Goal: Information Seeking & Learning: Find specific fact

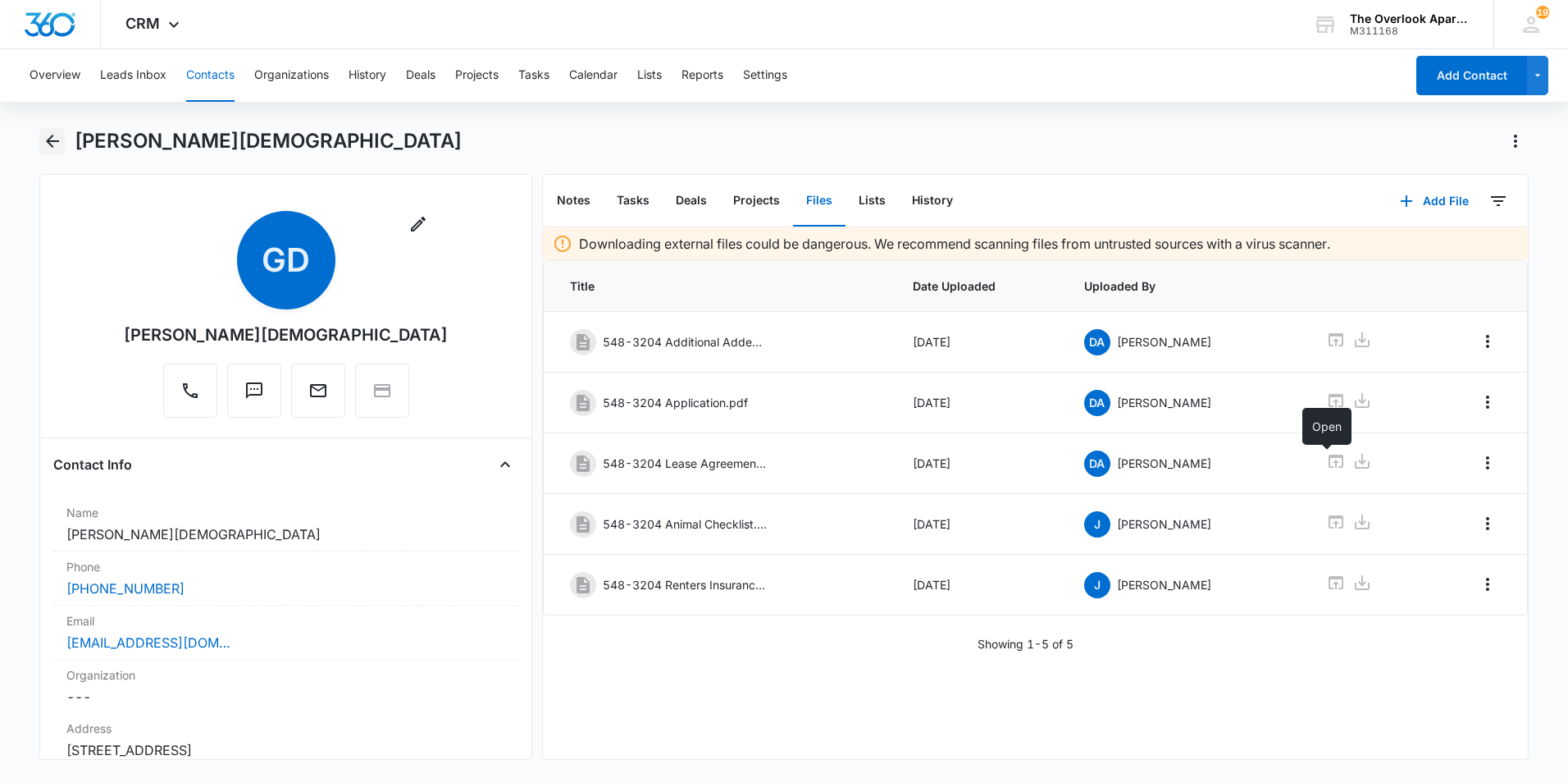
click at [48, 140] on icon "Back" at bounding box center [52, 141] width 14 height 14
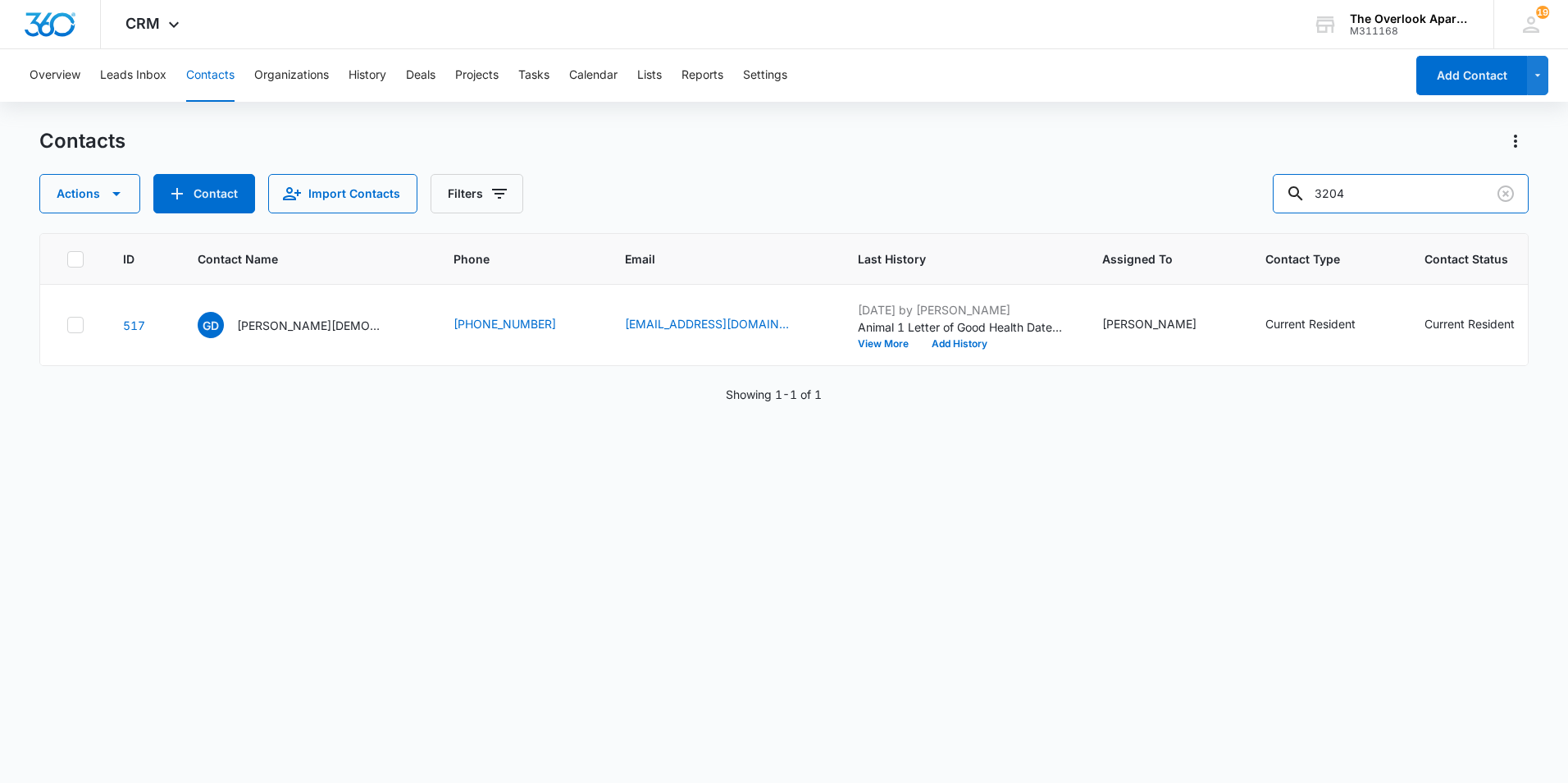
drag, startPoint x: 1360, startPoint y: 191, endPoint x: 1260, endPoint y: 193, distance: 100.0
click at [1259, 194] on div "Actions Contact Import Contacts Filters 3204" at bounding box center [784, 194] width 1489 height 40
type input "8105"
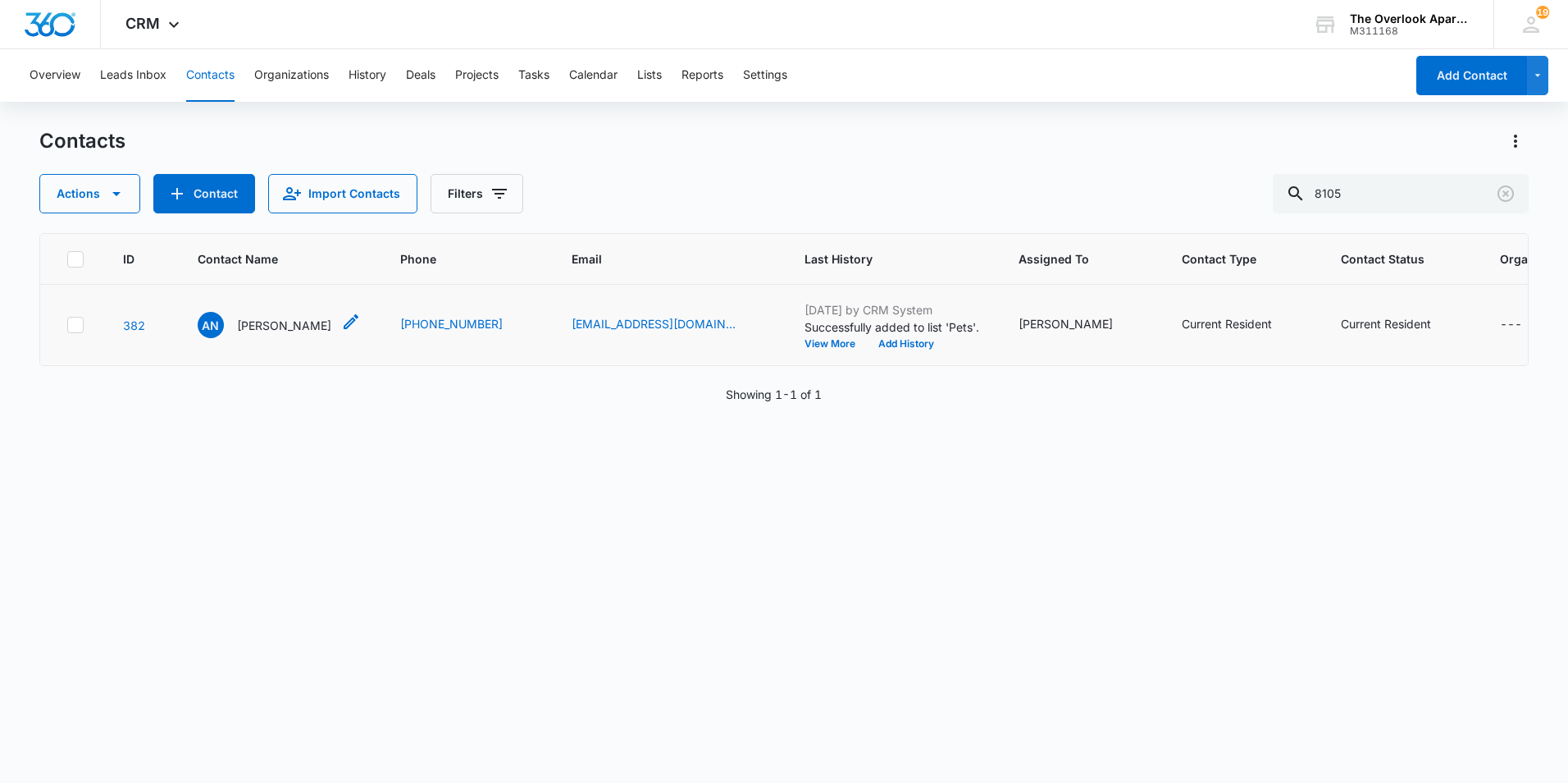
click at [274, 331] on p "Aaron Newsome" at bounding box center [284, 325] width 94 height 17
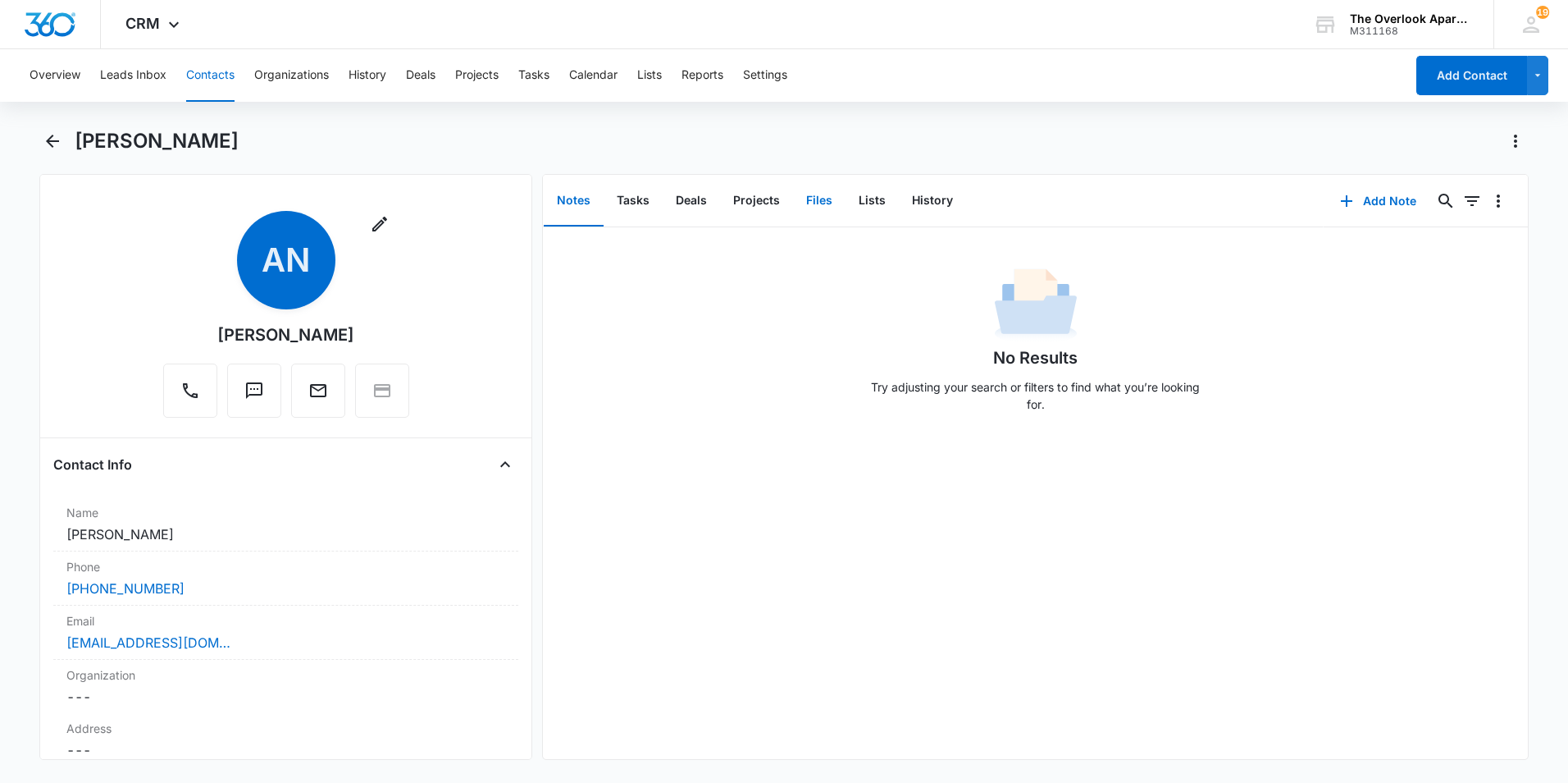
click at [816, 210] on button "Files" at bounding box center [820, 200] width 52 height 51
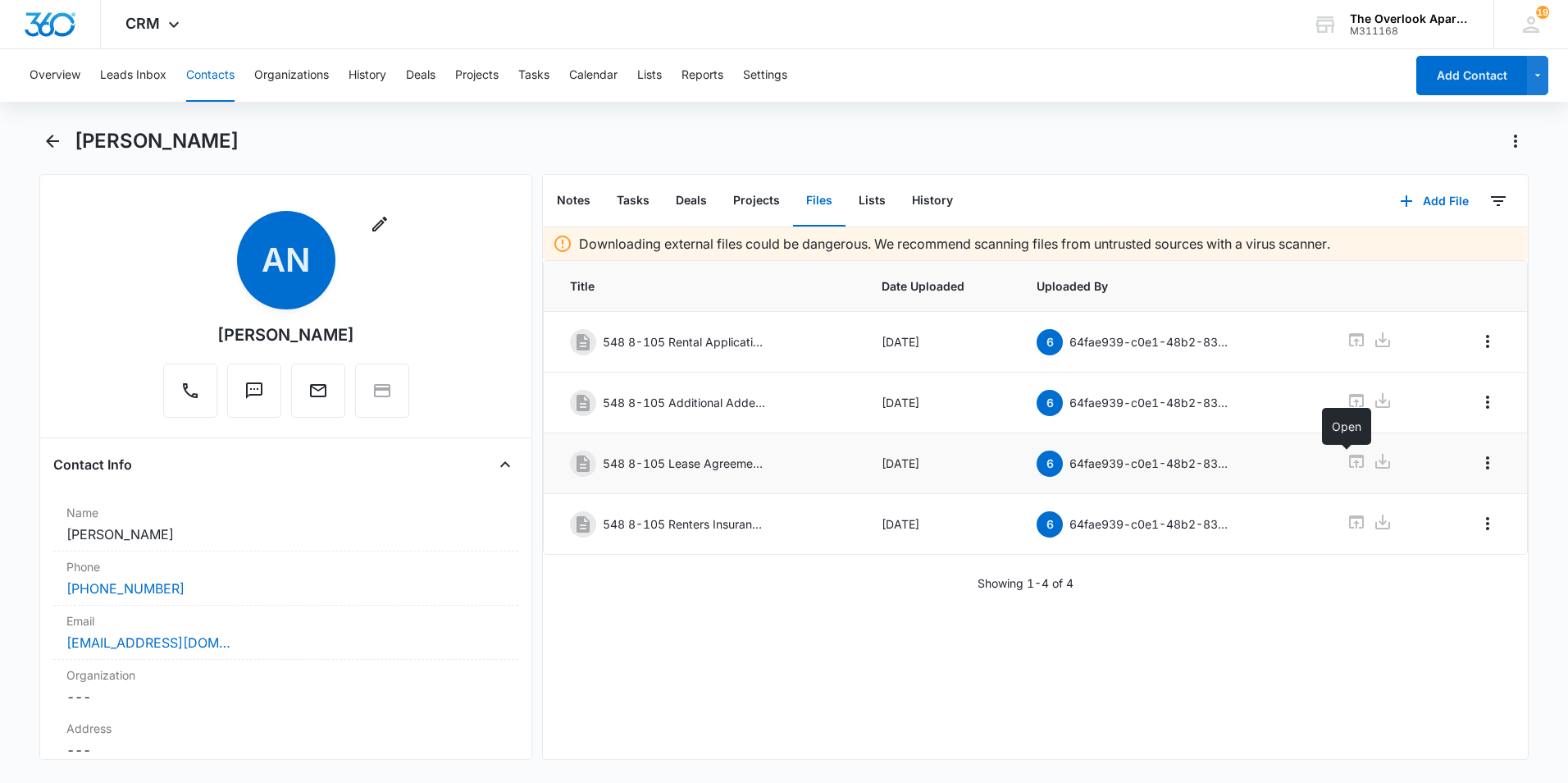
click at [1347, 464] on icon at bounding box center [1357, 461] width 20 height 20
click at [50, 140] on icon "Back" at bounding box center [52, 141] width 14 height 14
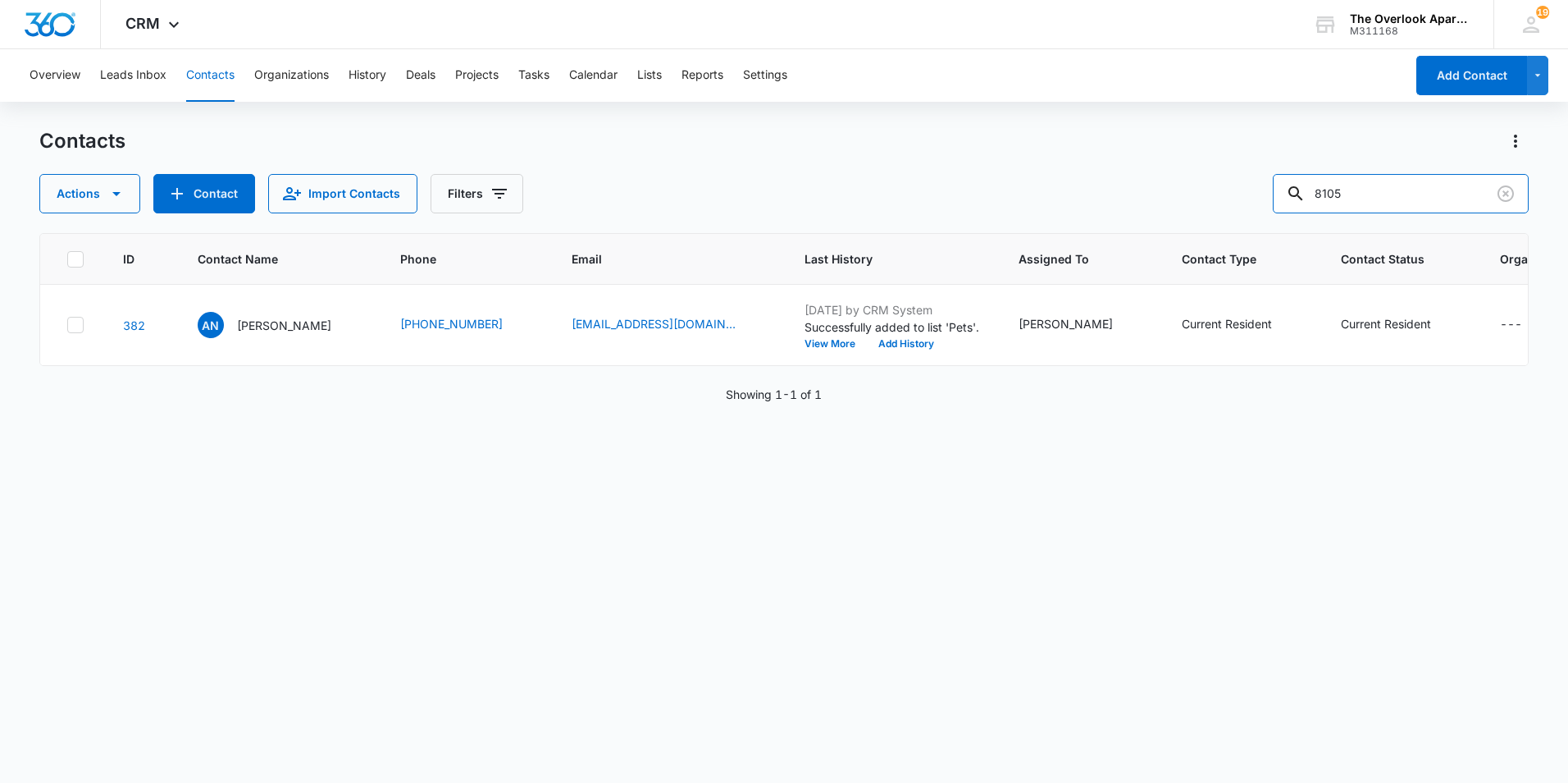
drag, startPoint x: 1427, startPoint y: 212, endPoint x: 1269, endPoint y: 196, distance: 158.8
click at [1269, 196] on div "Actions Contact Import Contacts Filters 8105" at bounding box center [784, 194] width 1489 height 40
type input "3207"
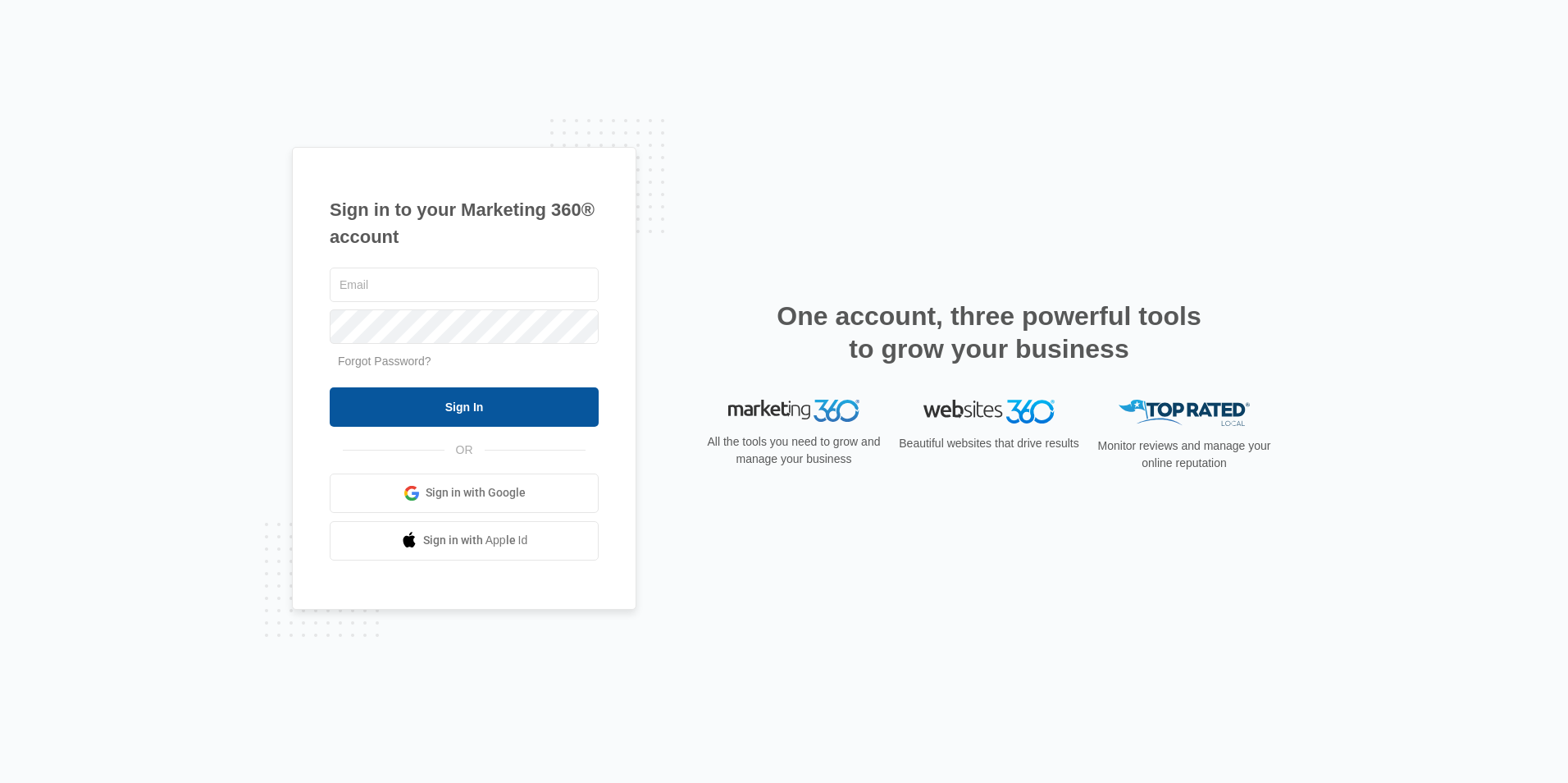
type input "[EMAIL_ADDRESS][DOMAIN_NAME]"
click at [442, 398] on input "Sign In" at bounding box center [464, 407] width 269 height 40
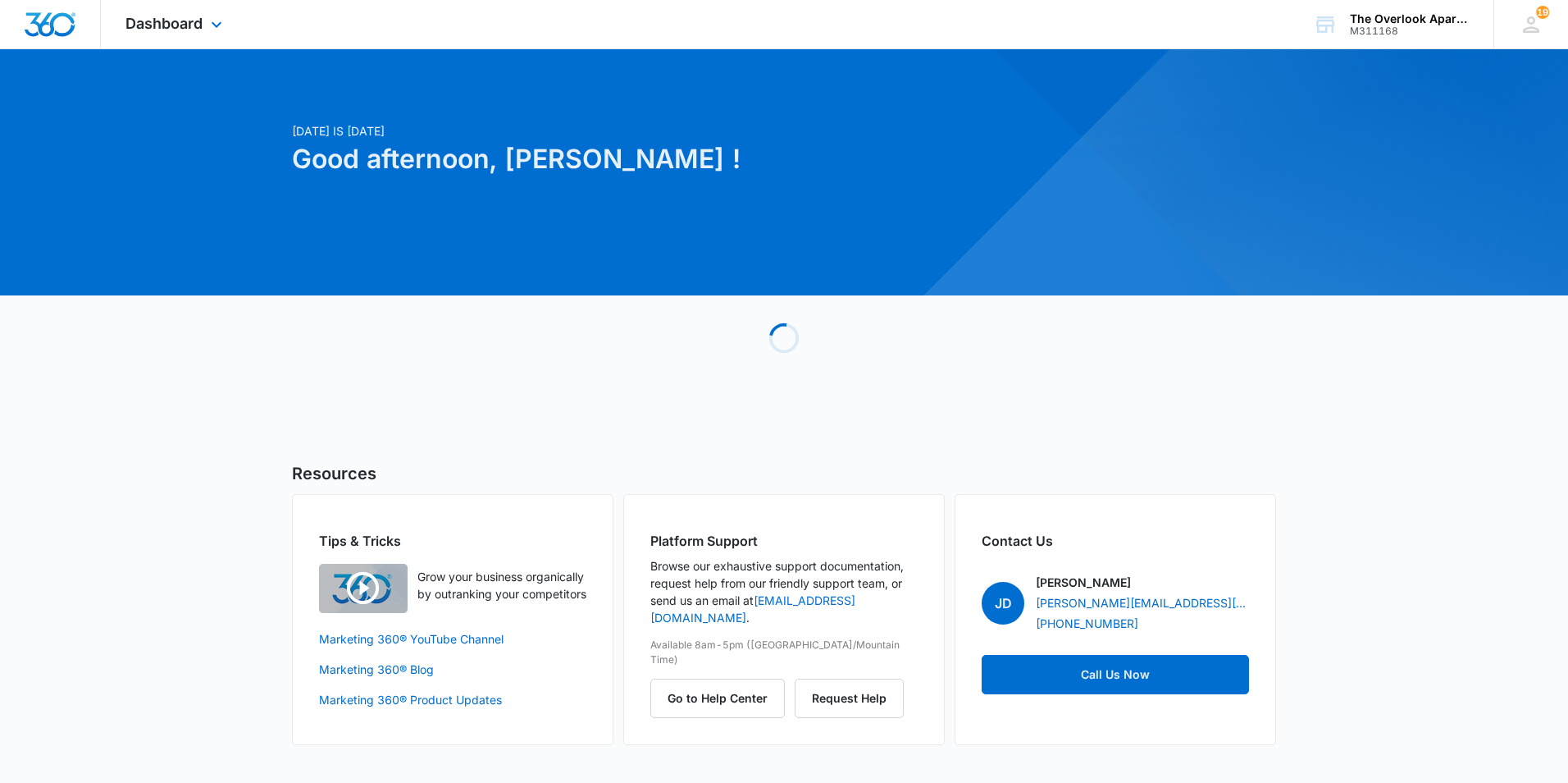
click at [135, 9] on div "Dashboard Apps Reputation Websites Forms CRM Email Social Content Ads Intellige…" at bounding box center [176, 24] width 150 height 49
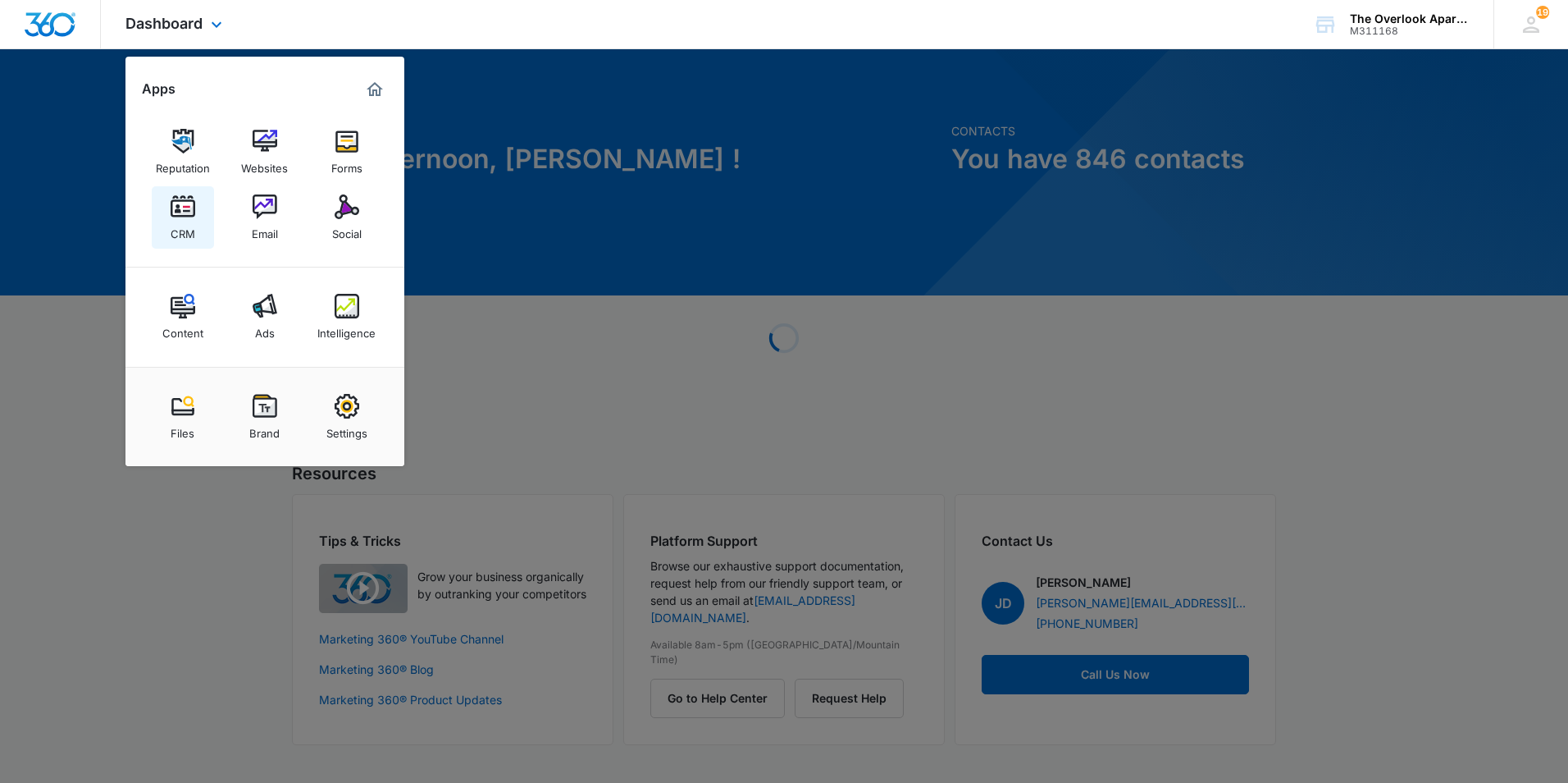
click at [190, 219] on img at bounding box center [182, 206] width 24 height 24
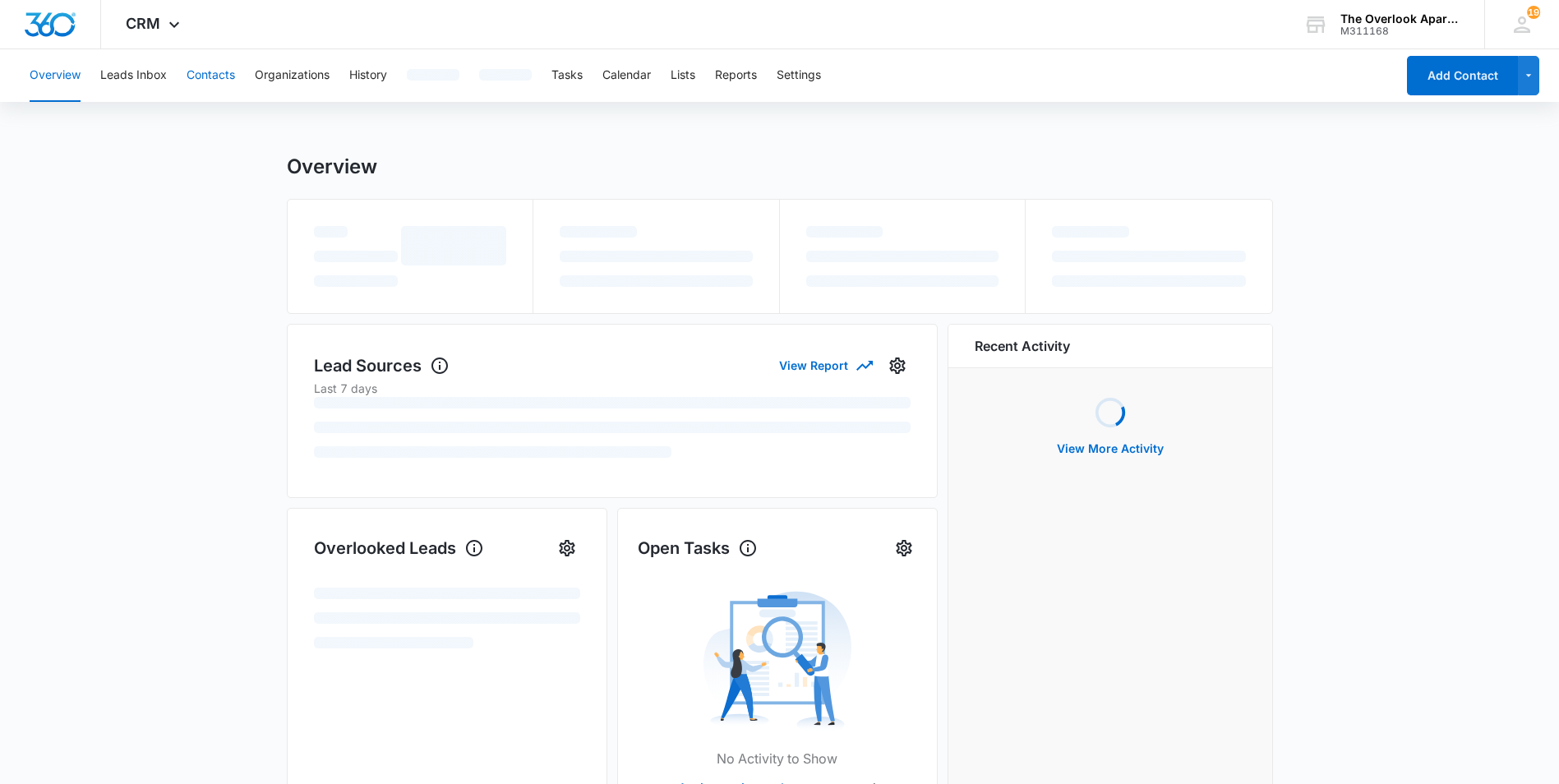
click at [194, 71] on button "Contacts" at bounding box center [211, 76] width 49 height 52
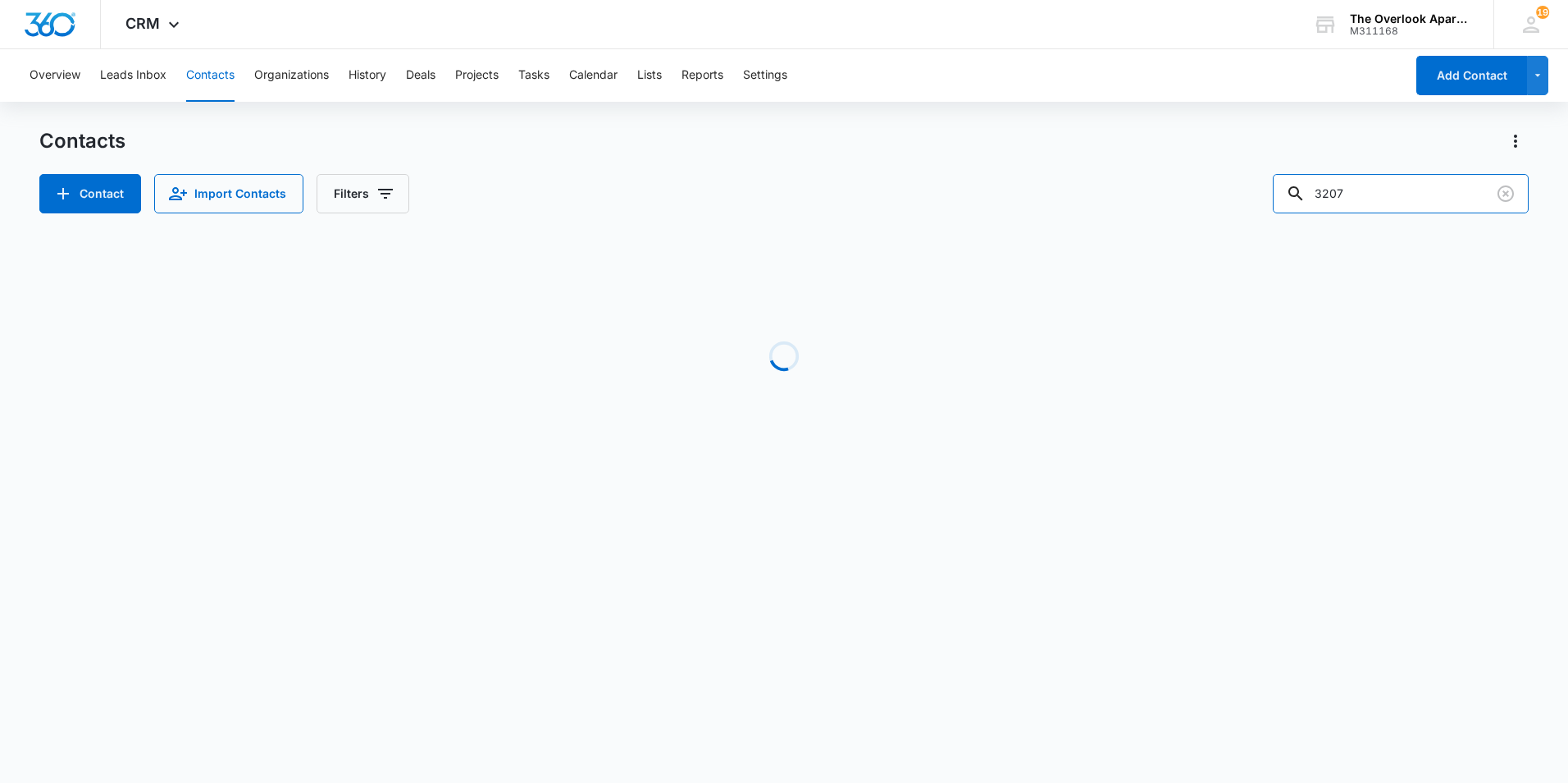
drag, startPoint x: 1404, startPoint y: 191, endPoint x: 1159, endPoint y: 180, distance: 245.2
click at [1164, 182] on div "Contact Import Contacts Filters 3207" at bounding box center [784, 194] width 1489 height 40
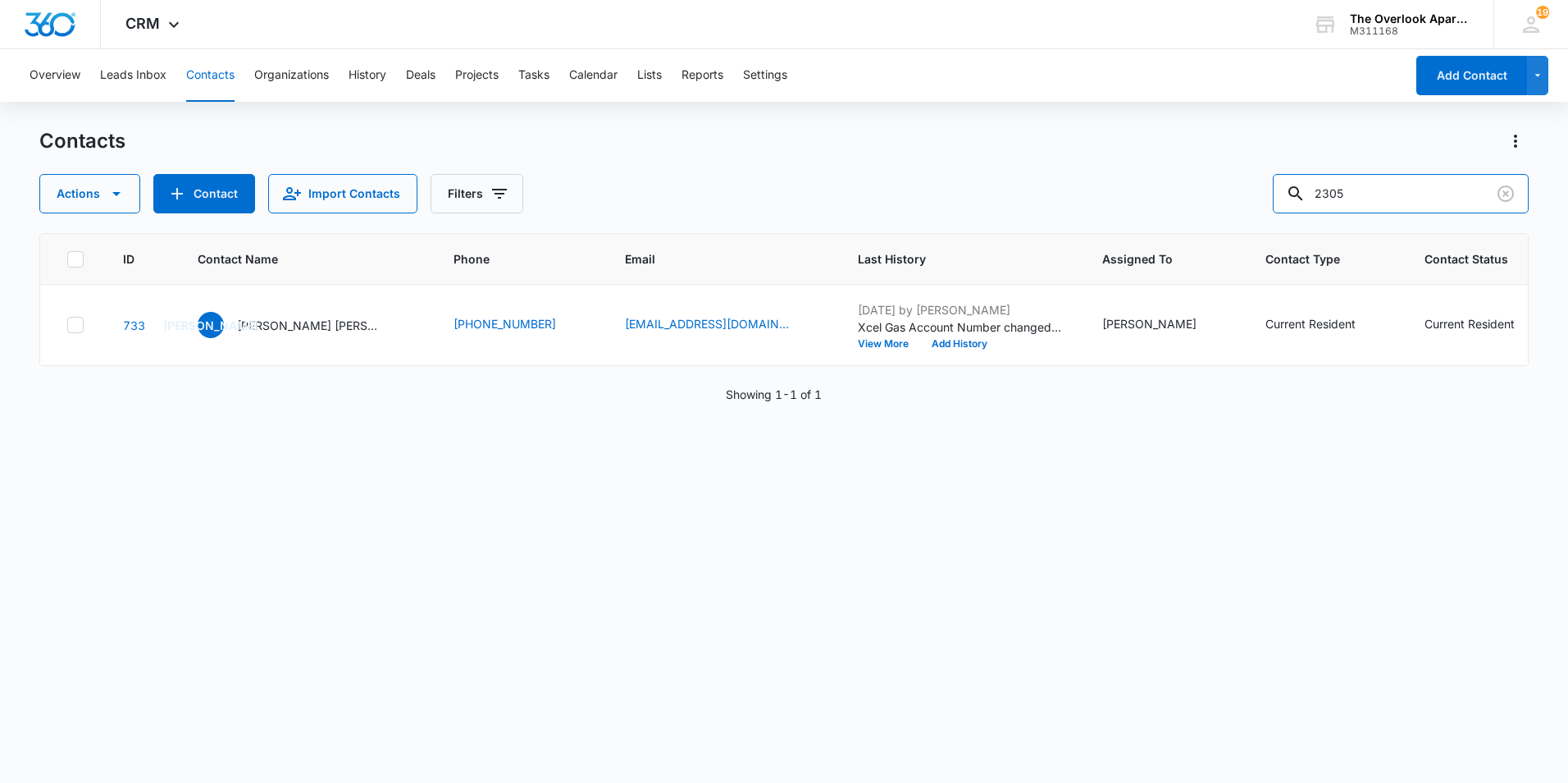
type input "2305"
click at [275, 334] on p "Lilyana Rotar & Craig Winslow" at bounding box center [311, 325] width 148 height 17
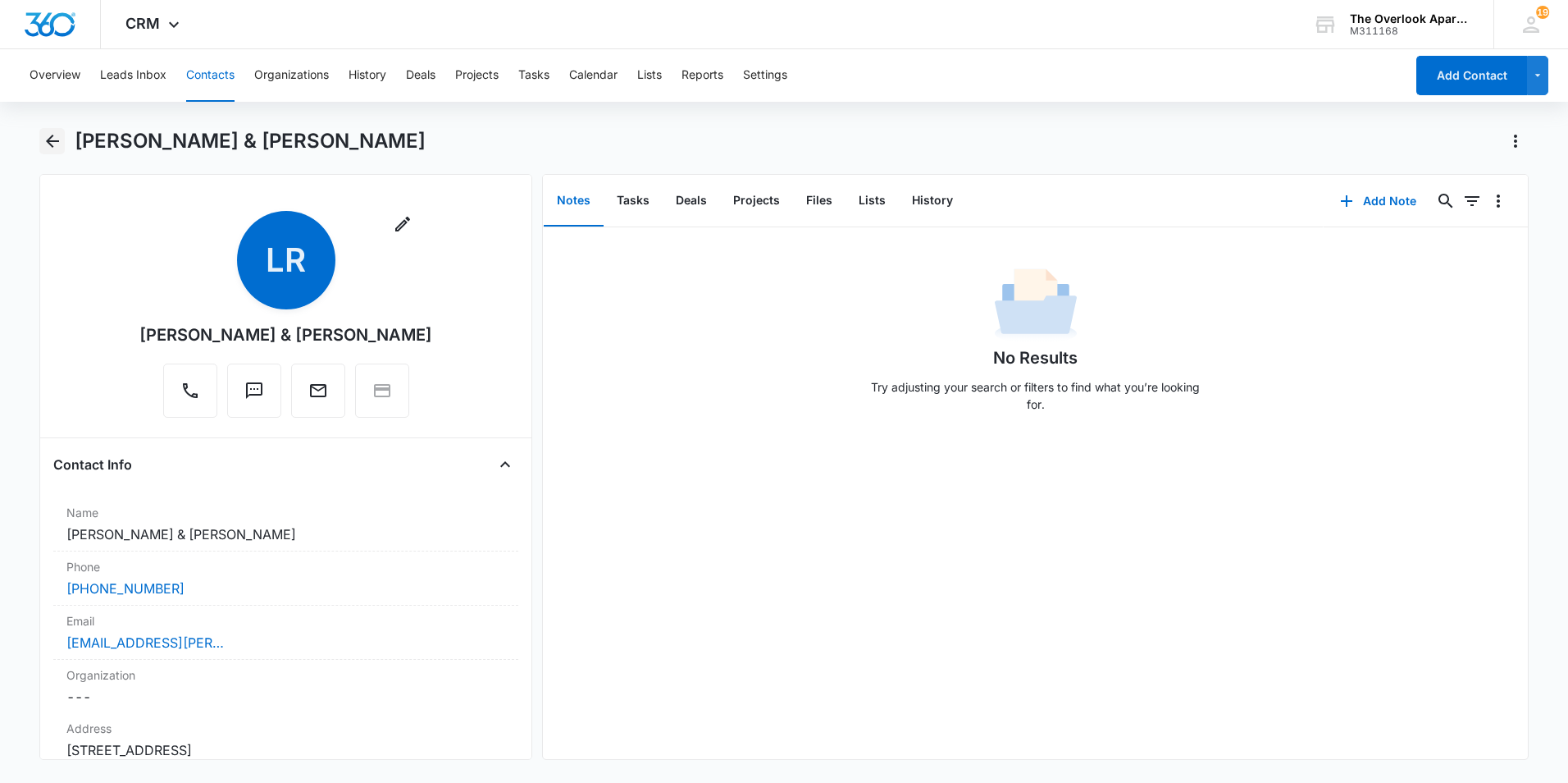
click at [50, 132] on icon "Back" at bounding box center [52, 141] width 20 height 20
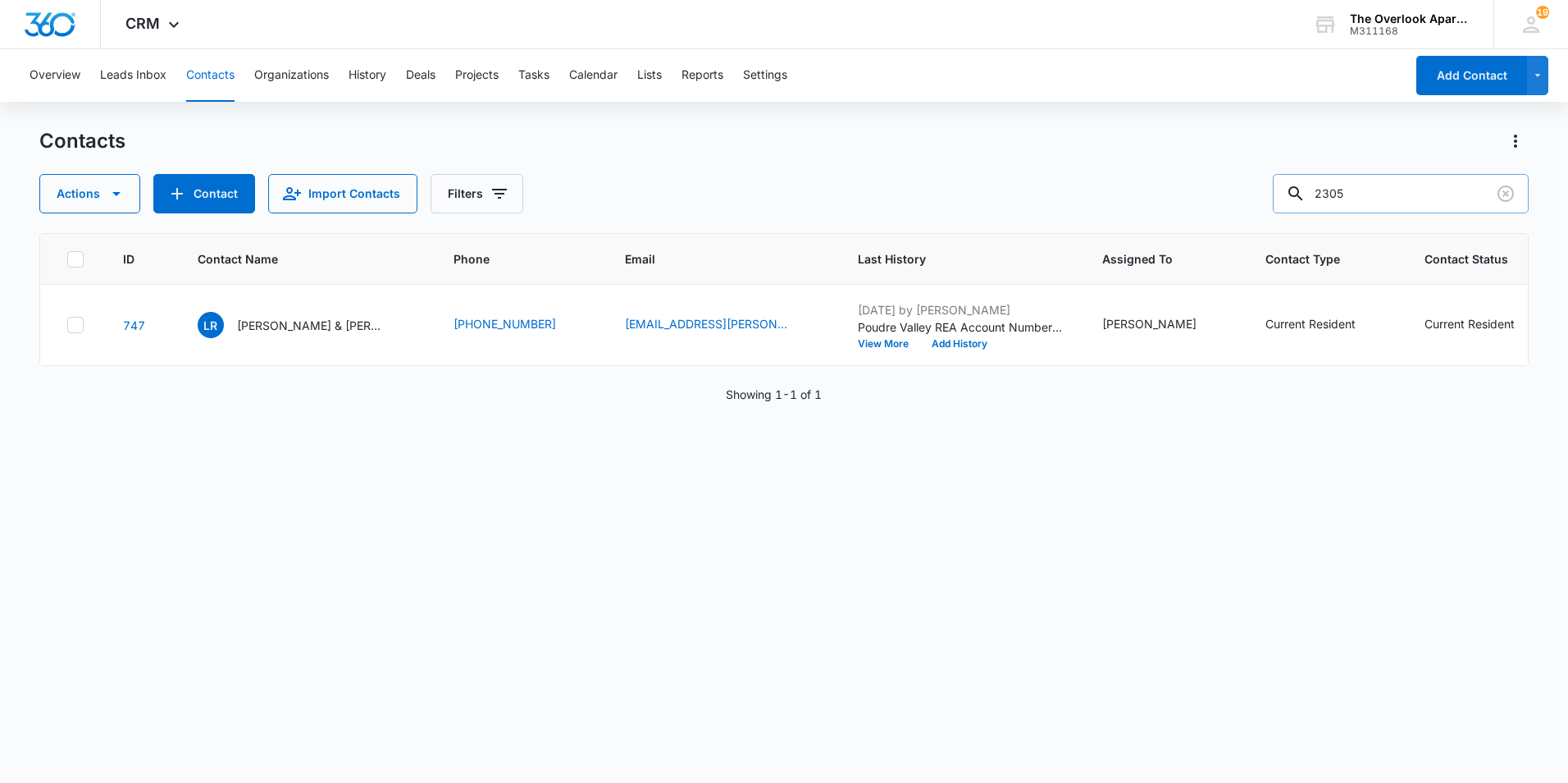
drag, startPoint x: 1430, startPoint y: 195, endPoint x: 1297, endPoint y: 210, distance: 133.8
click at [1297, 210] on input "2305" at bounding box center [1400, 194] width 255 height 40
type input "3204"
click at [1512, 193] on icon "Clear" at bounding box center [1506, 194] width 20 height 20
